Goal: Find specific page/section: Find specific page/section

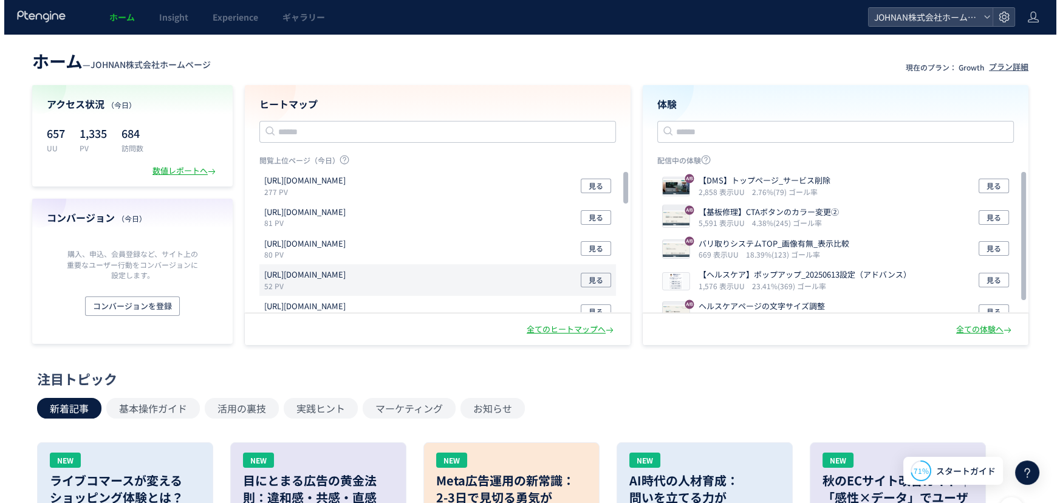
scroll to position [124, 0]
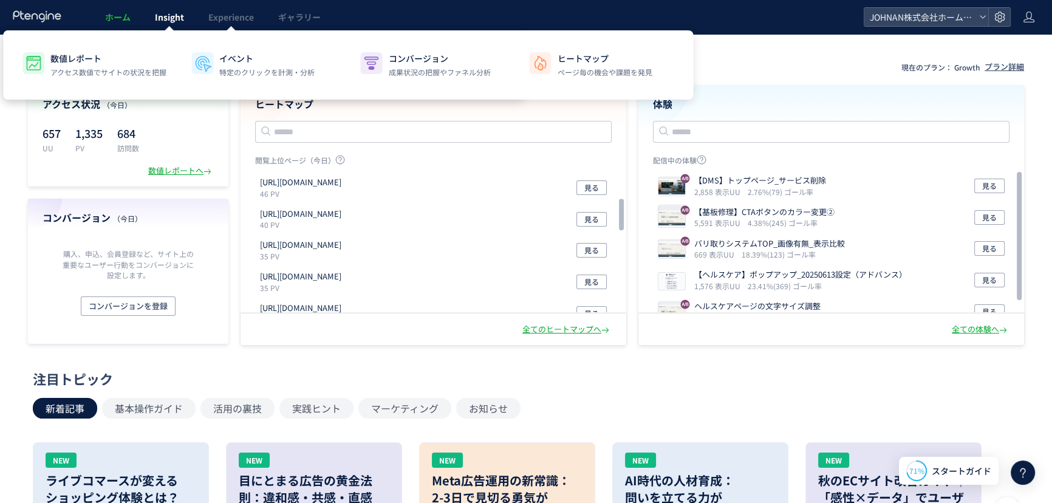
click at [182, 18] on span "Insight" at bounding box center [169, 17] width 29 height 12
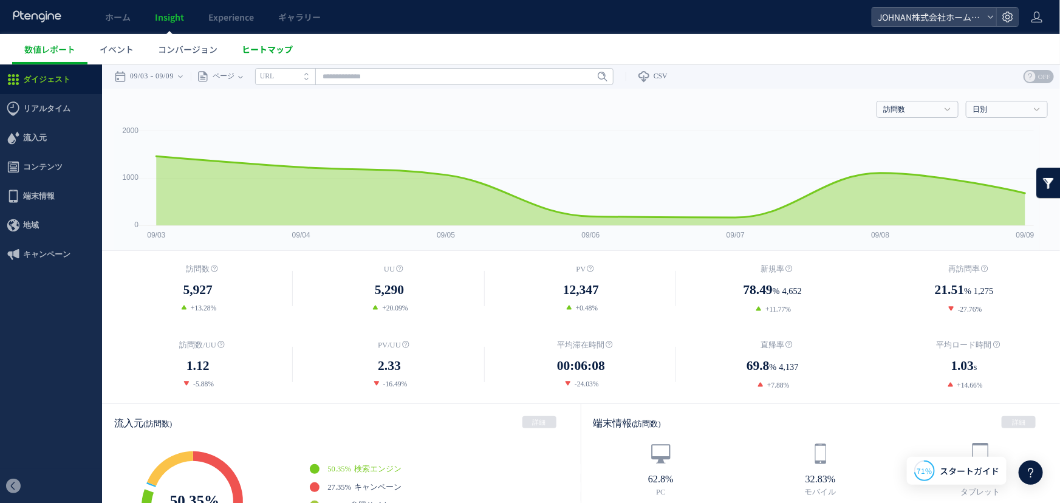
click at [289, 57] on link "ヒートマップ" at bounding box center [267, 49] width 75 height 30
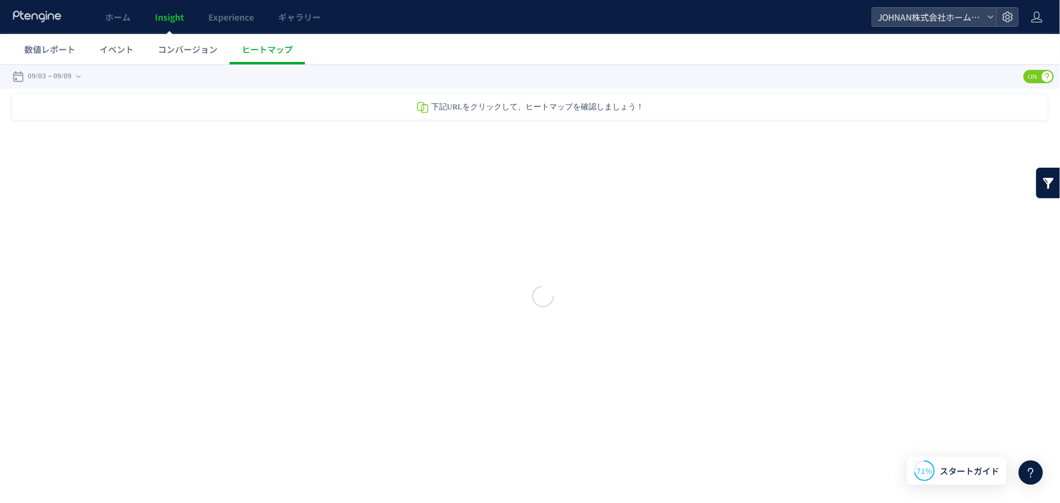
click at [276, 51] on div at bounding box center [530, 251] width 1060 height 503
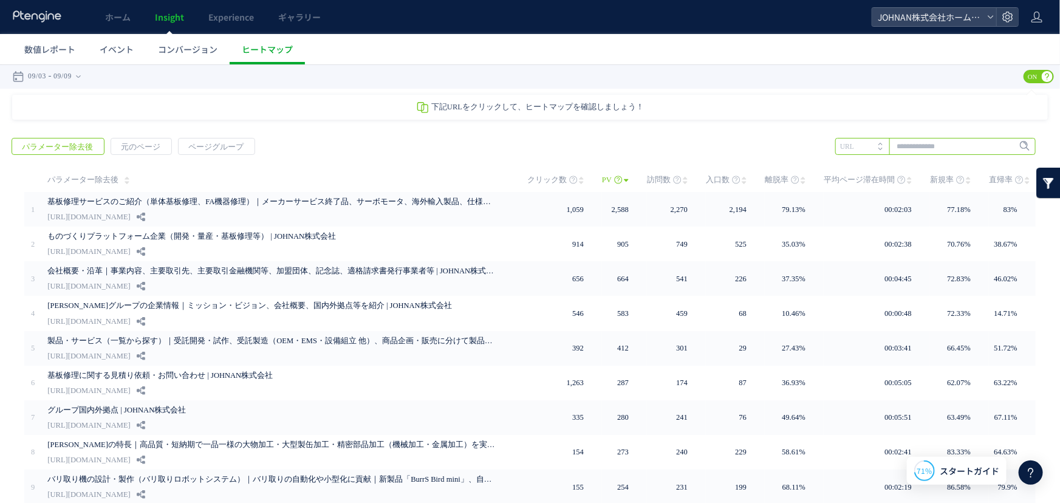
click at [913, 143] on input "text" at bounding box center [935, 145] width 200 height 17
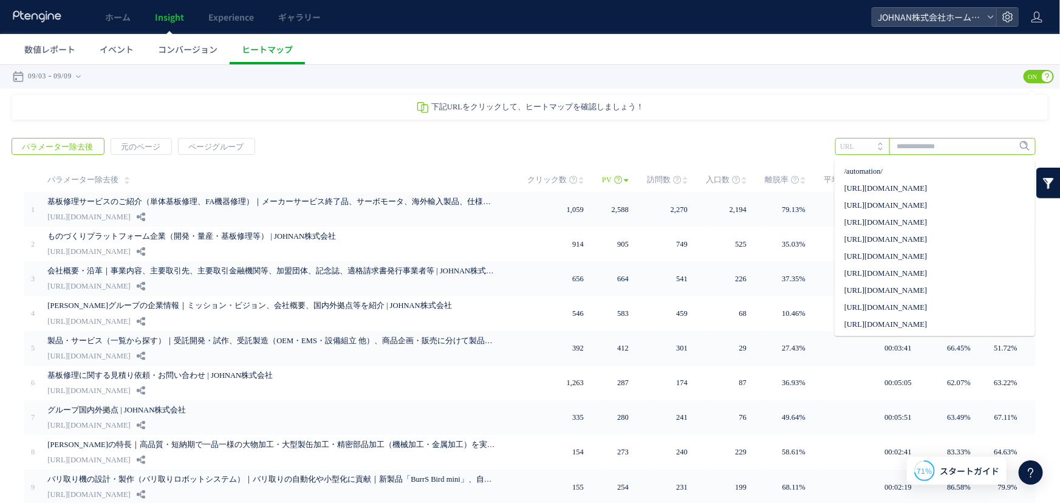
paste input "**********"
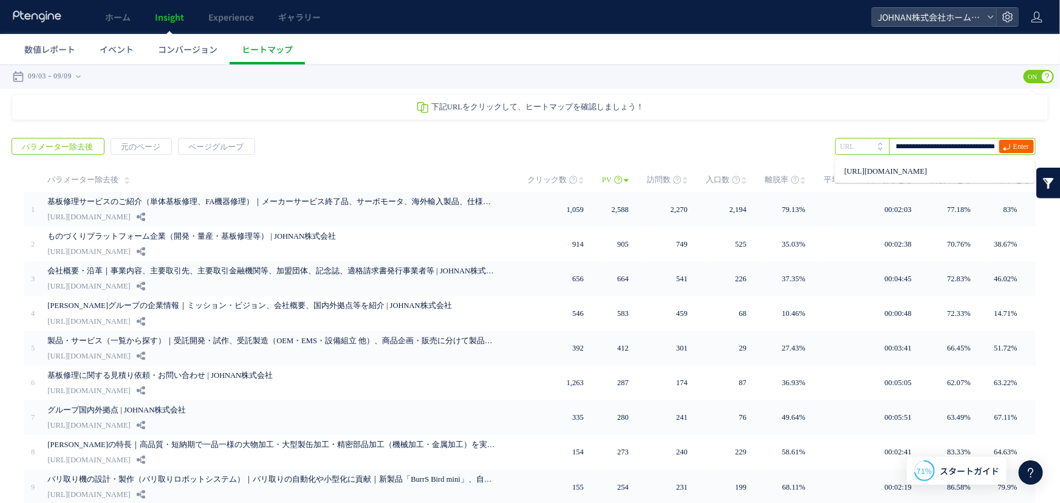
type input "**********"
click at [1013, 149] on span "Enter" at bounding box center [1021, 145] width 16 height 13
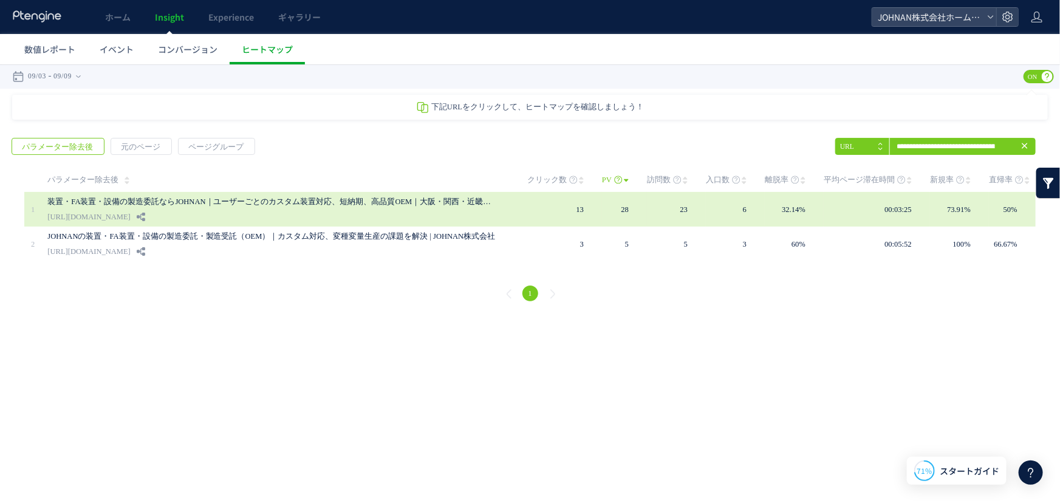
click at [130, 210] on link "[URL][DOMAIN_NAME]" at bounding box center [88, 216] width 83 height 15
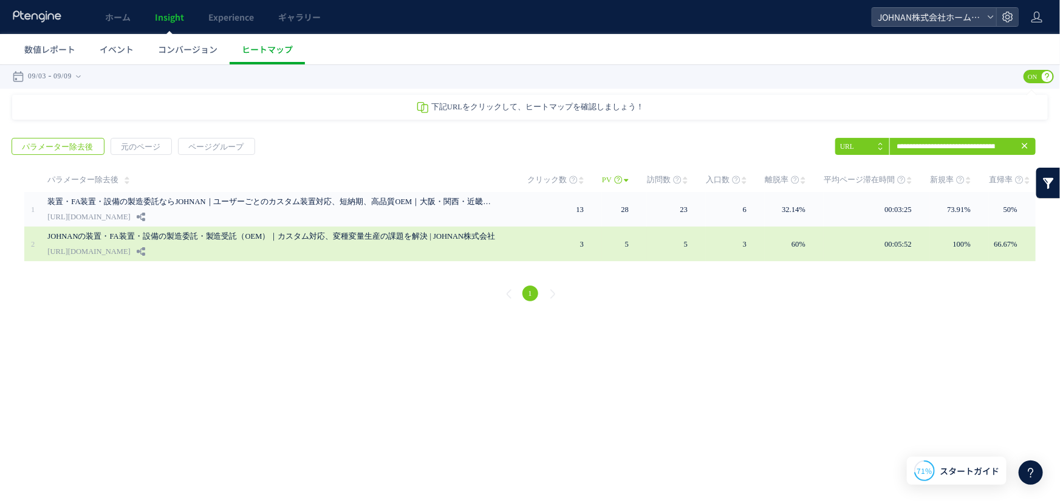
click at [308, 239] on link "JOHNANの装置・FA装置・設備の製造委託・製造受託（OEM）｜カスタム対応、変種変量生産の課題を解決 | JOHNAN株式会社" at bounding box center [271, 235] width 449 height 15
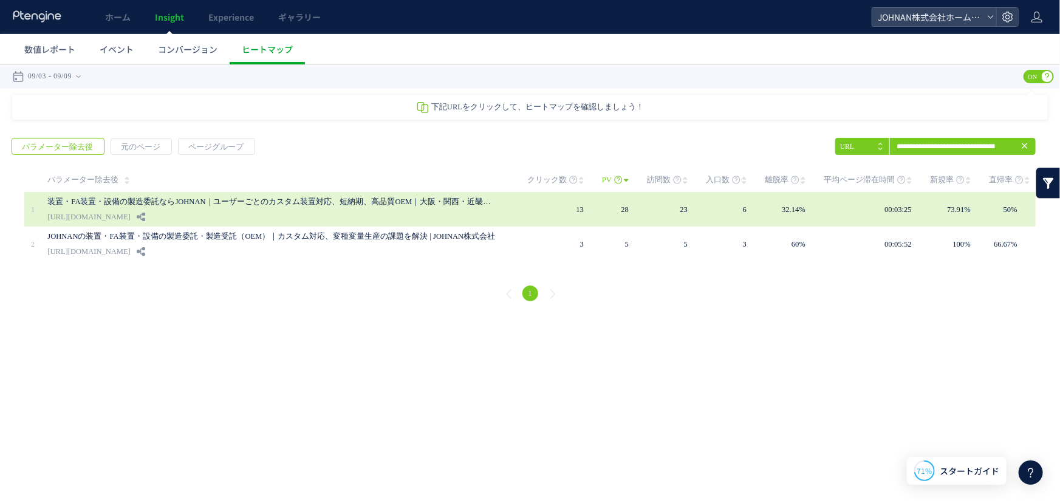
click at [307, 208] on link "装置・FA装置・設備の製造委託ならJOHNAN｜ユーザーごとのカスタム装置対応、短納期、高品質OEM｜大阪・関西・近畿・岡山 | JOHNAN株式会社" at bounding box center [271, 201] width 449 height 15
click at [410, 195] on link "装置・FA装置・設備の製造委託ならJOHNAN｜ユーザーごとのカスタム装置対応、短納期、高品質OEM｜大阪・関西・近畿・岡山 | JOHNAN株式会社" at bounding box center [271, 201] width 449 height 15
click at [427, 211] on div "装置・FA装置・設備の製造委託ならJOHNAN｜ユーザーごとのカスタム装置対応、短納期、高品質OEM｜大阪・関西・近畿・岡山 | JOHNAN株式会社 [UR…" at bounding box center [278, 208] width 463 height 35
